Goal: Navigation & Orientation: Find specific page/section

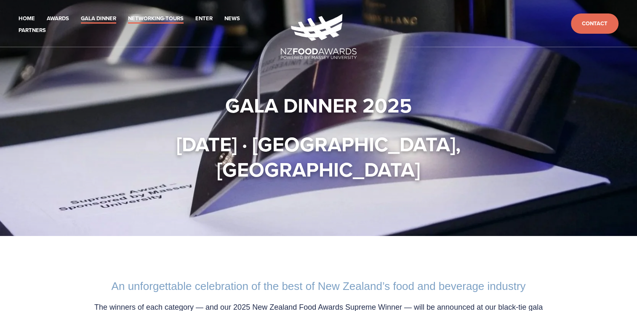
click at [168, 16] on link "Networking-Tours" at bounding box center [156, 19] width 56 height 10
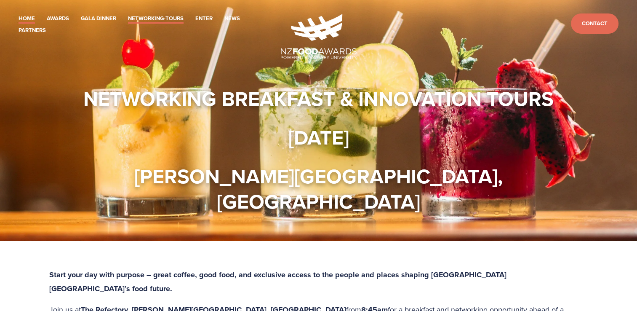
click at [29, 16] on link "Home" at bounding box center [27, 19] width 16 height 10
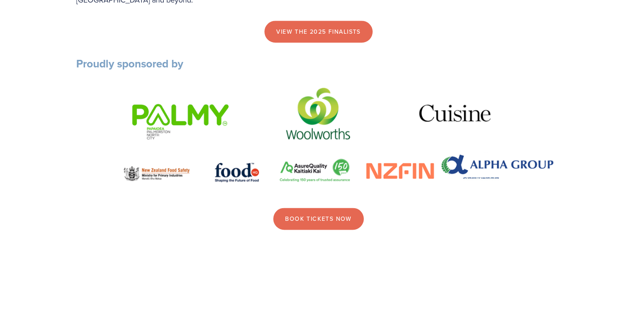
scroll to position [977, 0]
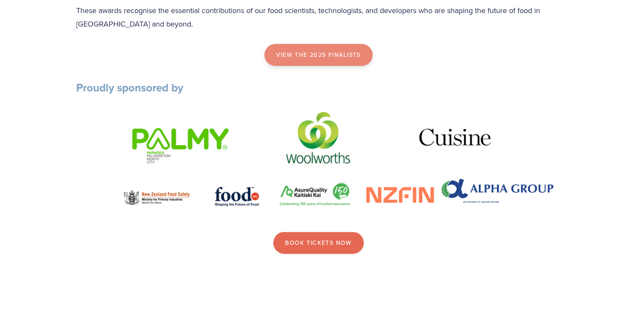
click at [296, 66] on link "view the 2025 finalists" at bounding box center [318, 55] width 108 height 22
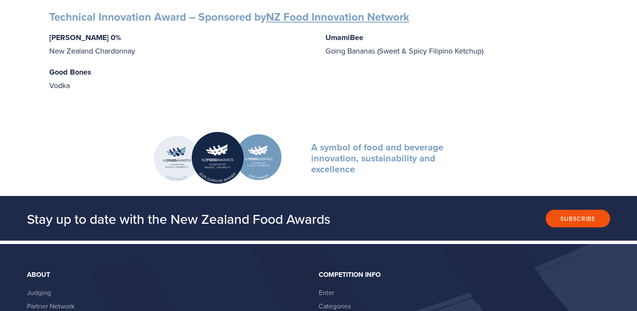
scroll to position [1482, 0]
